Goal: Information Seeking & Learning: Learn about a topic

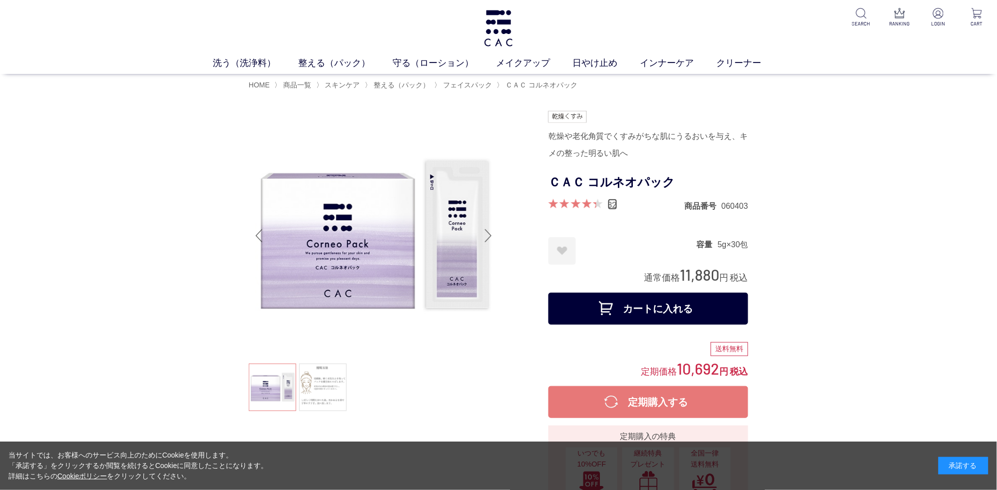
click at [614, 210] on link "82" at bounding box center [612, 204] width 9 height 11
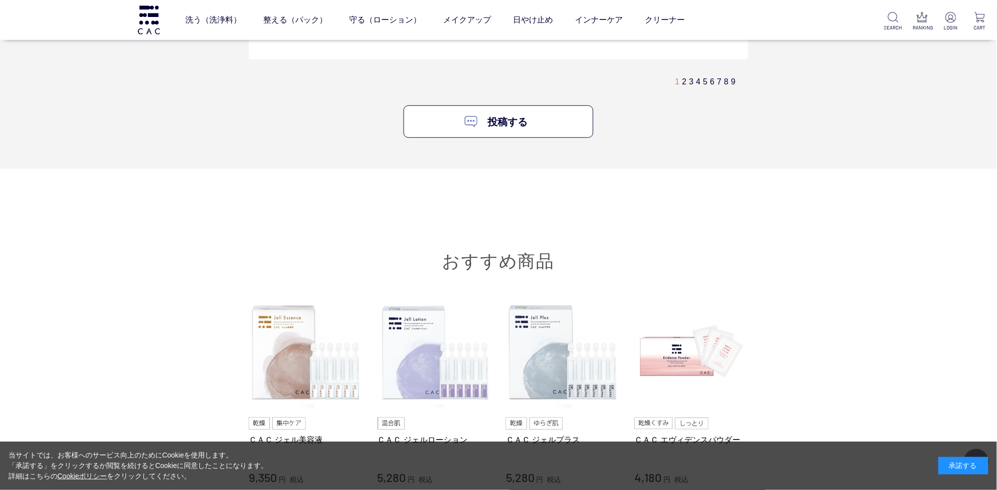
scroll to position [6036, 0]
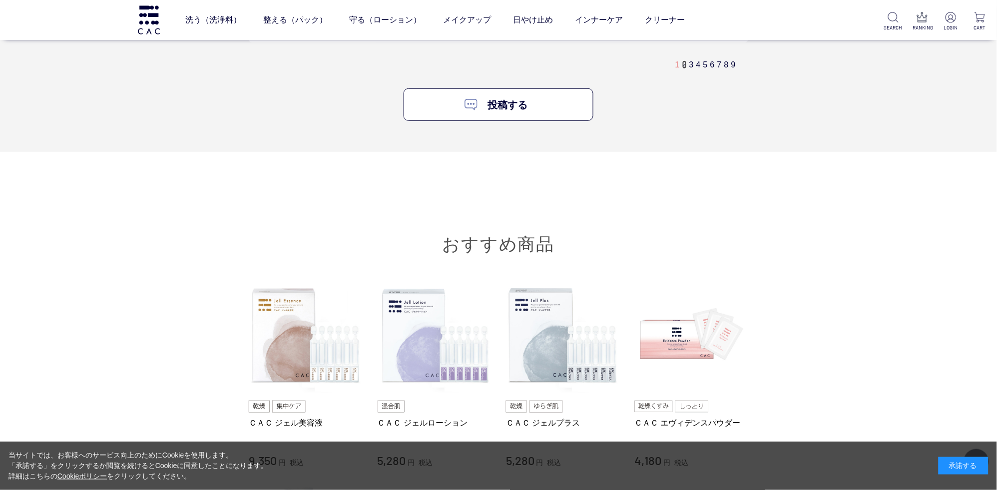
click at [684, 69] on link "2" at bounding box center [684, 64] width 4 height 8
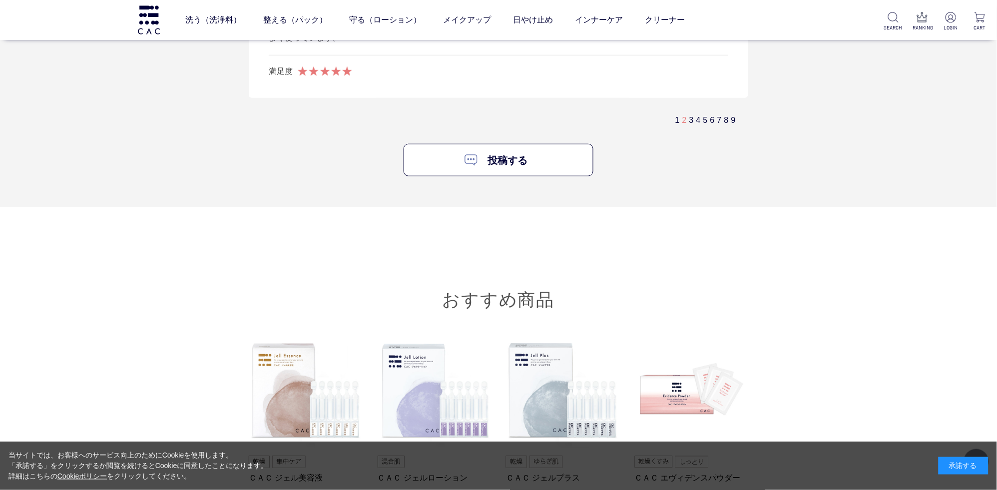
scroll to position [6125, 0]
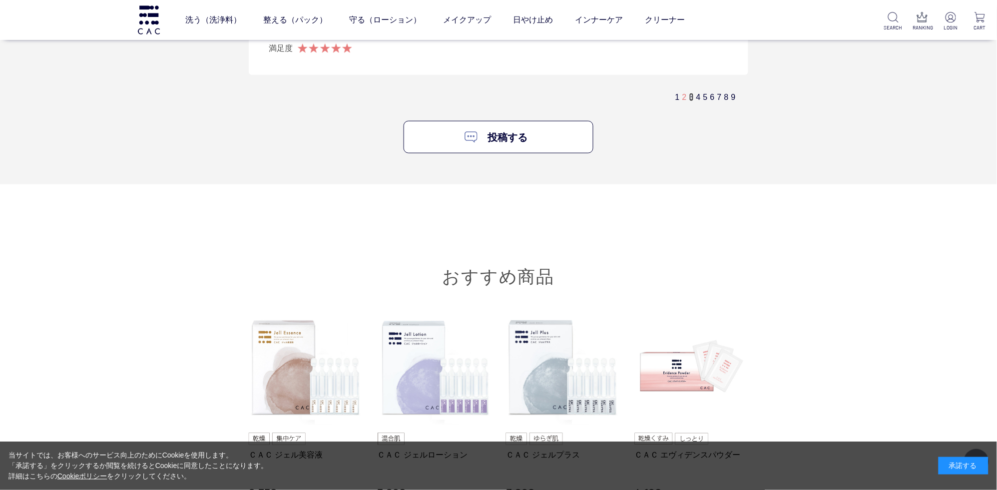
click at [691, 101] on link "3" at bounding box center [691, 97] width 4 height 8
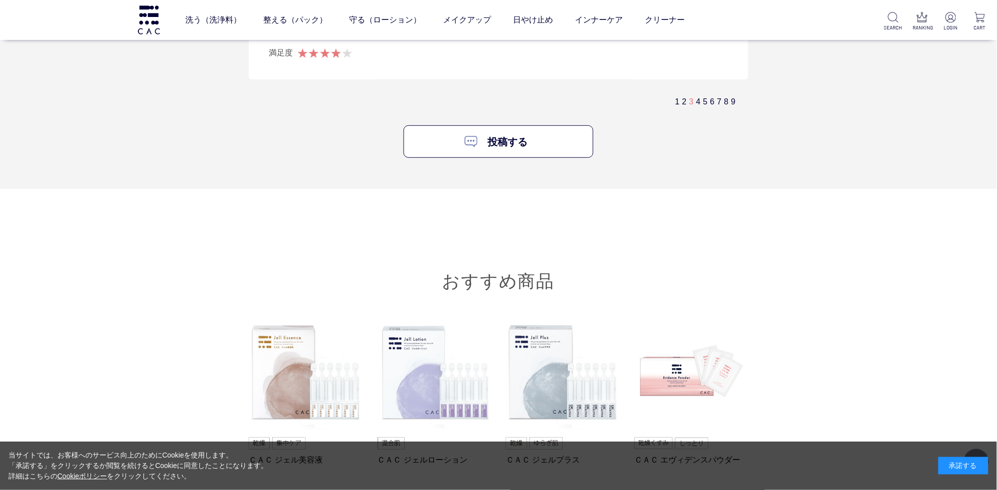
scroll to position [6019, 0]
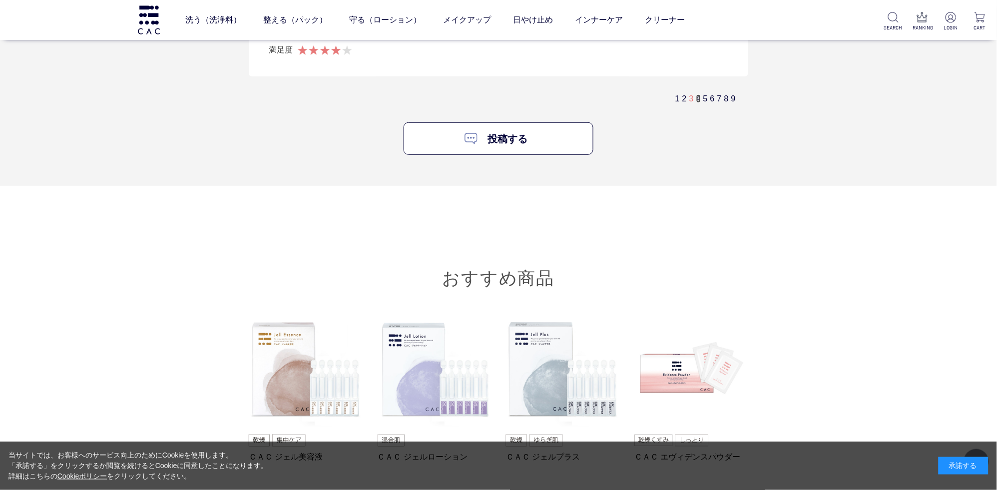
click at [699, 103] on link "4" at bounding box center [698, 98] width 4 height 8
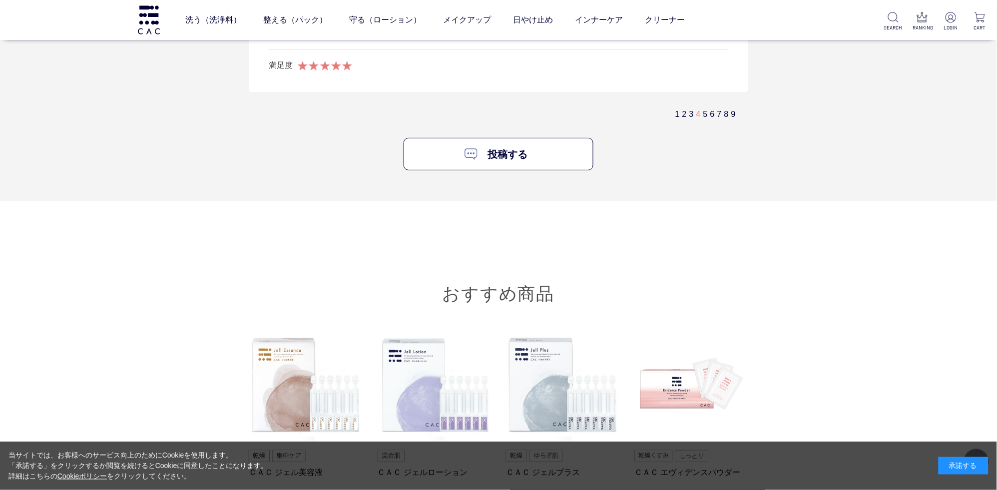
scroll to position [5915, 0]
click at [703, 117] on link "5" at bounding box center [705, 113] width 4 height 8
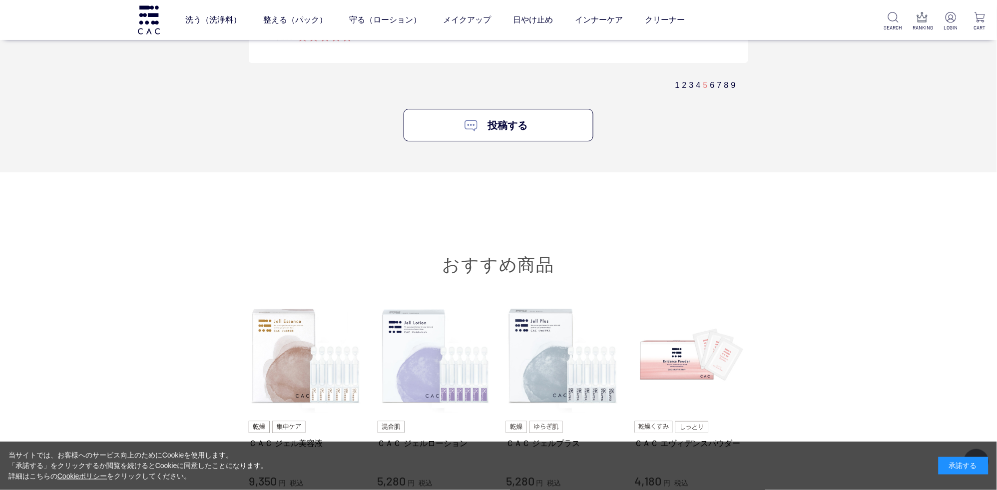
scroll to position [5862, 0]
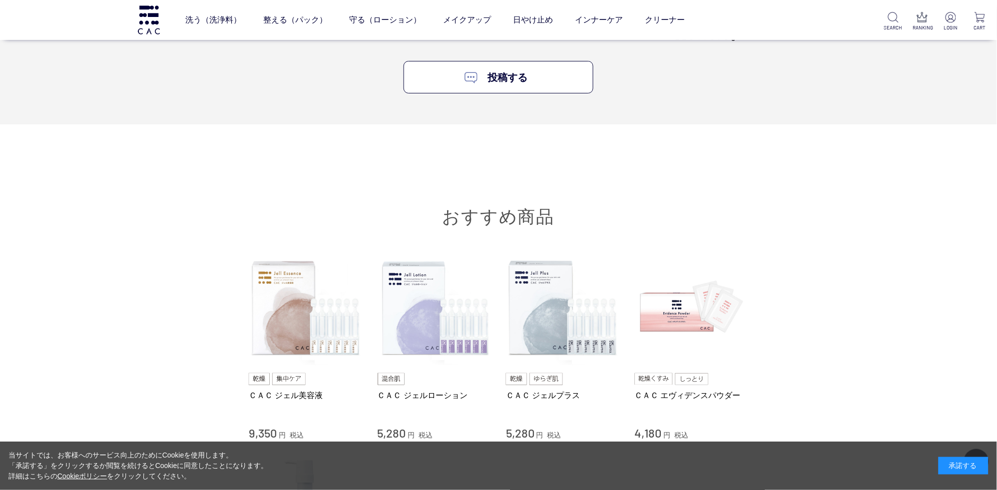
click at [734, 41] on link "9" at bounding box center [733, 37] width 4 height 8
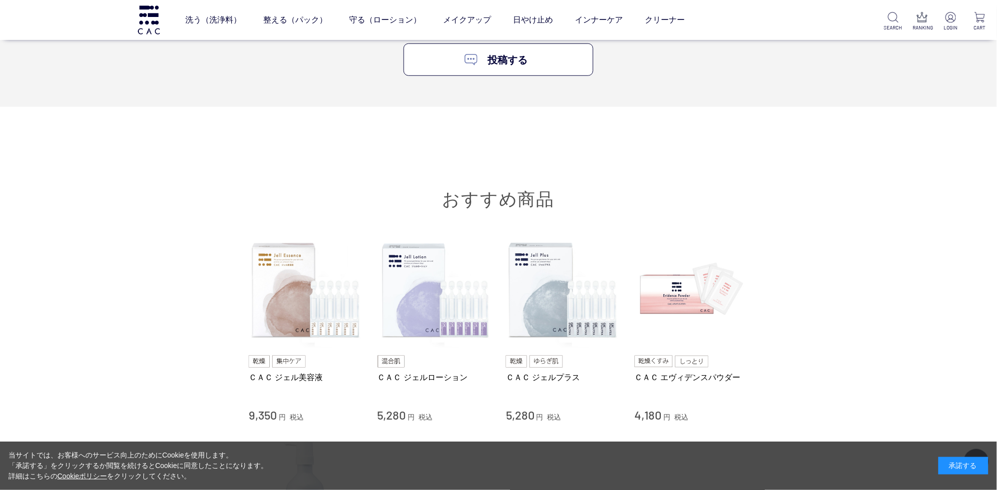
scroll to position [4969, 0]
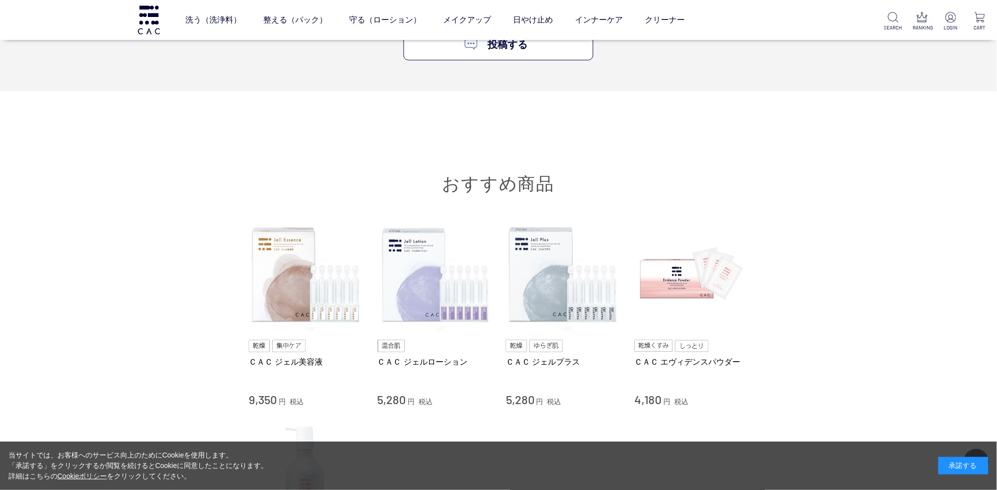
click at [725, 8] on link "8" at bounding box center [726, 4] width 4 height 8
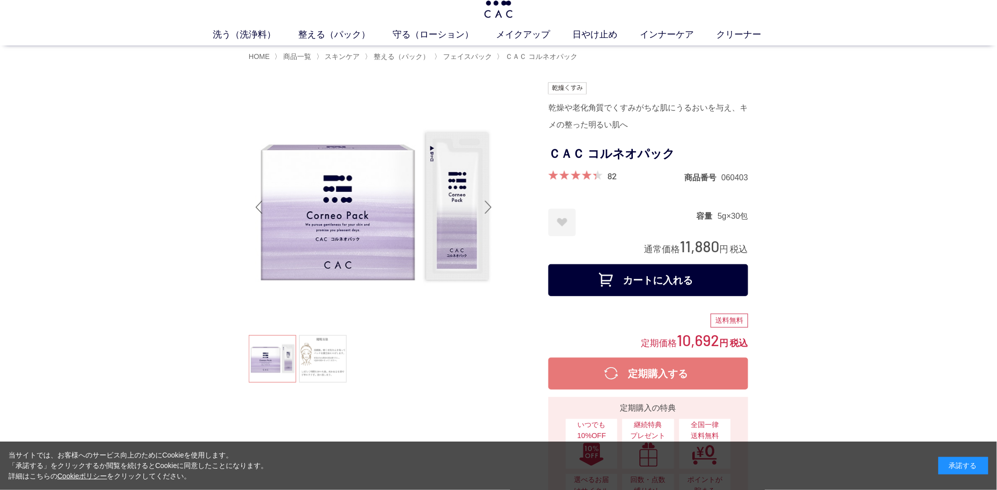
scroll to position [0, 0]
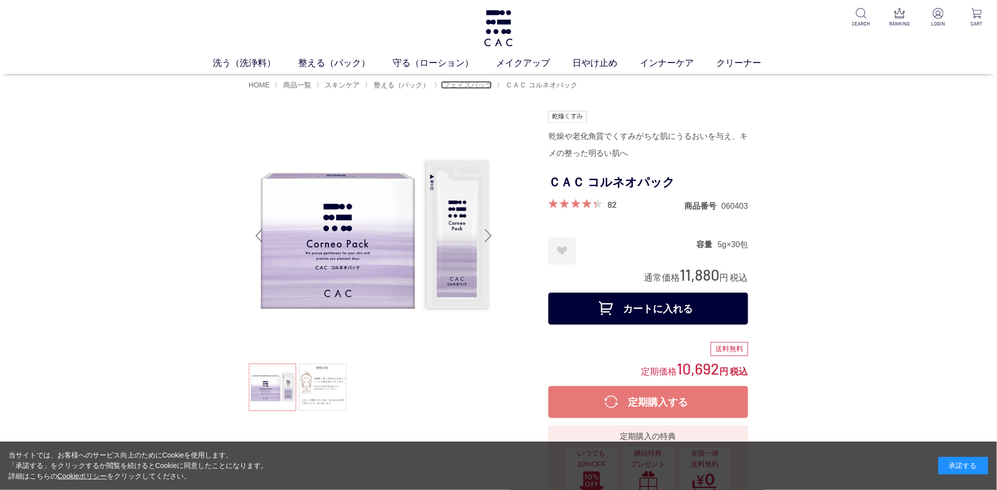
click at [476, 84] on span "フェイスパック" at bounding box center [467, 85] width 49 height 8
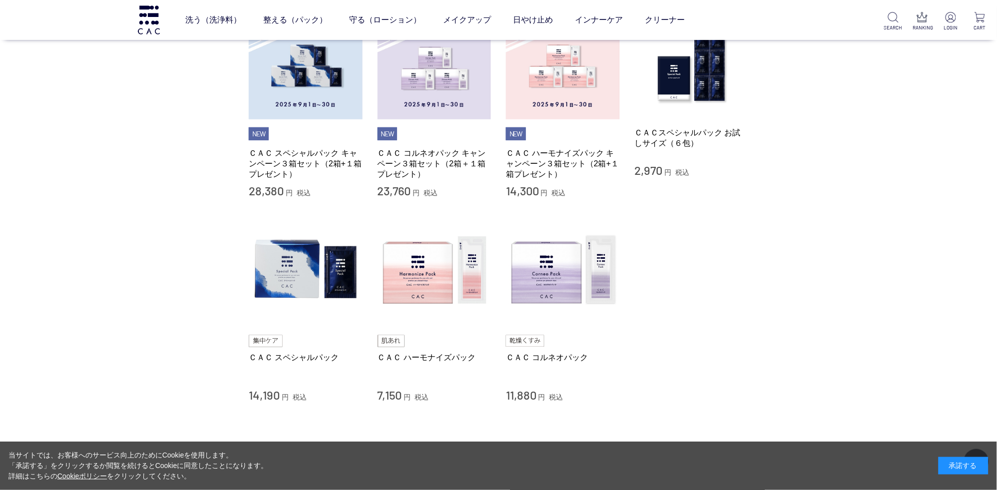
scroll to position [105, 0]
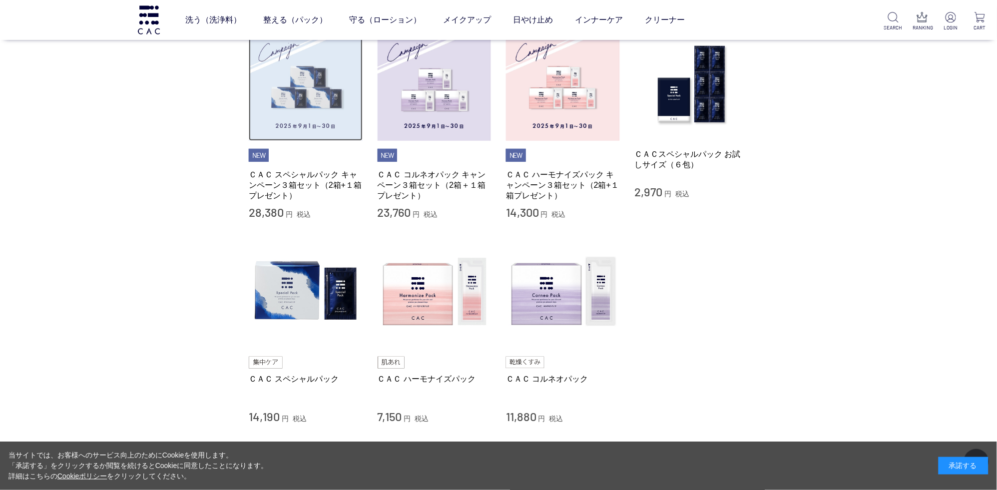
click at [316, 103] on img at bounding box center [306, 84] width 114 height 114
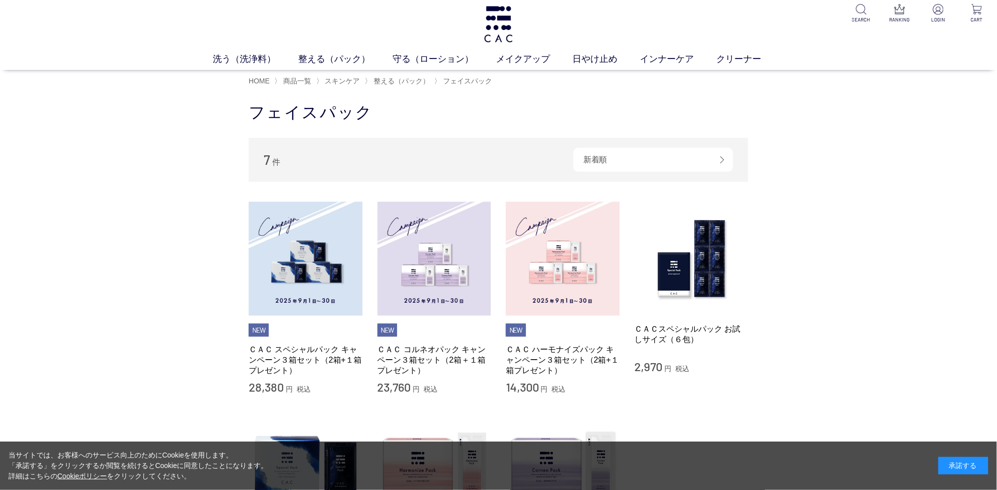
scroll to position [0, 0]
